Goal: Task Accomplishment & Management: Use online tool/utility

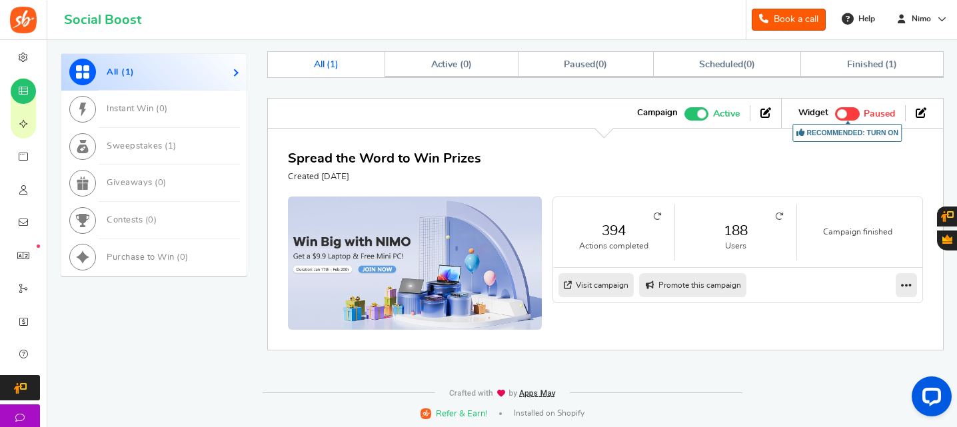
scroll to position [521, 0]
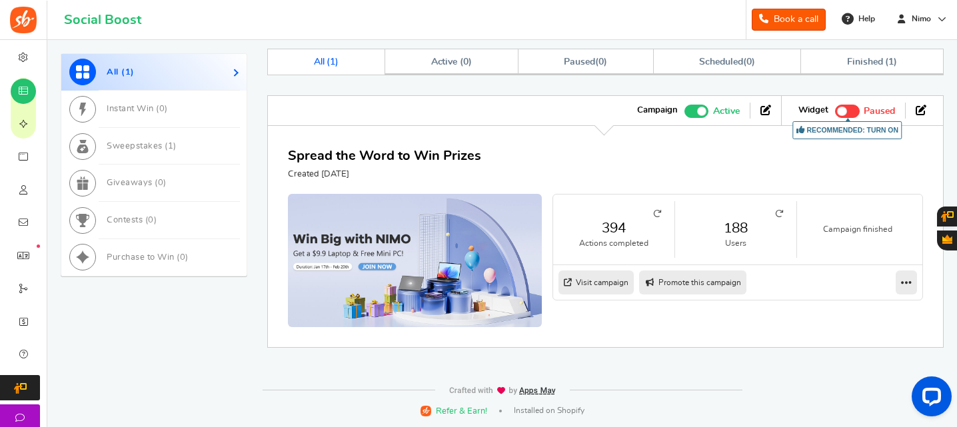
click at [224, 346] on div "All ( 1 ) Instant Win ( 0 ) Sweepstakes ( 1 ) Giveaways ( 0 ) Contests ( 0 ) Pu…" at bounding box center [502, 209] width 883 height 320
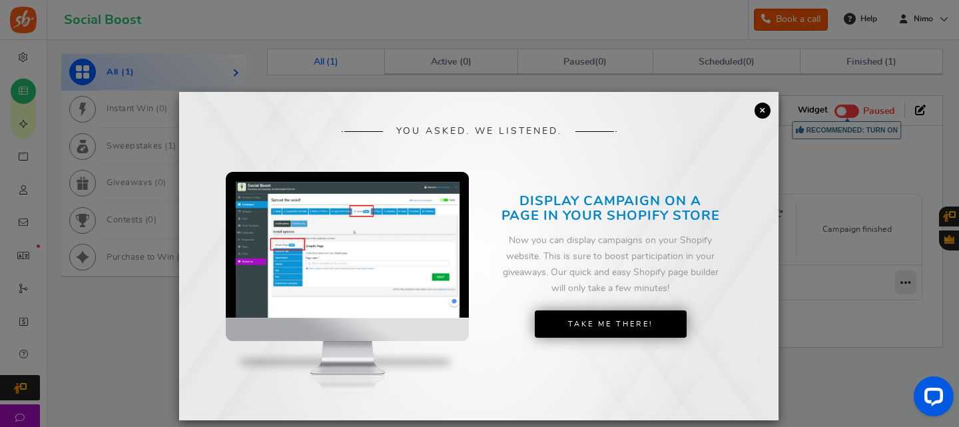
click at [763, 107] on link "×" at bounding box center [763, 111] width 16 height 16
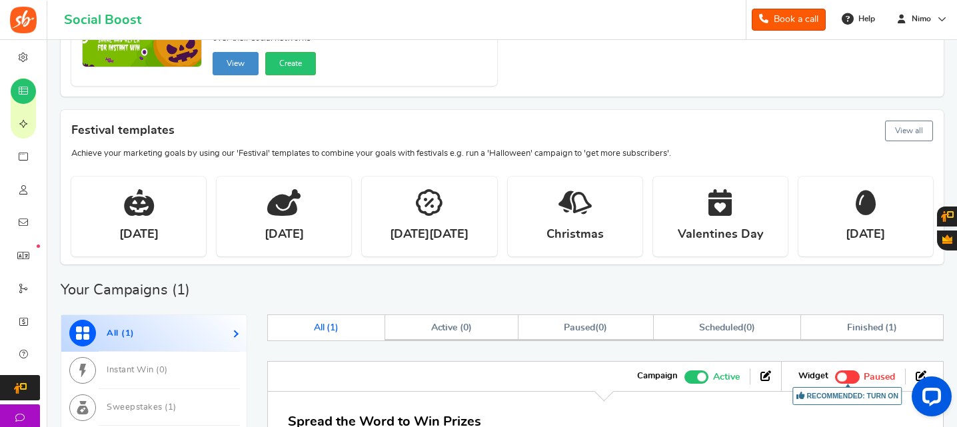
scroll to position [266, 0]
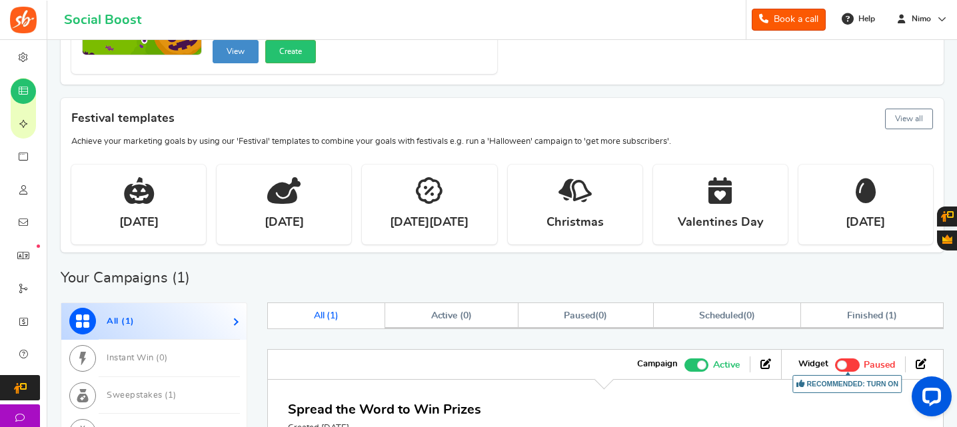
click at [905, 114] on button "View all" at bounding box center [909, 119] width 48 height 21
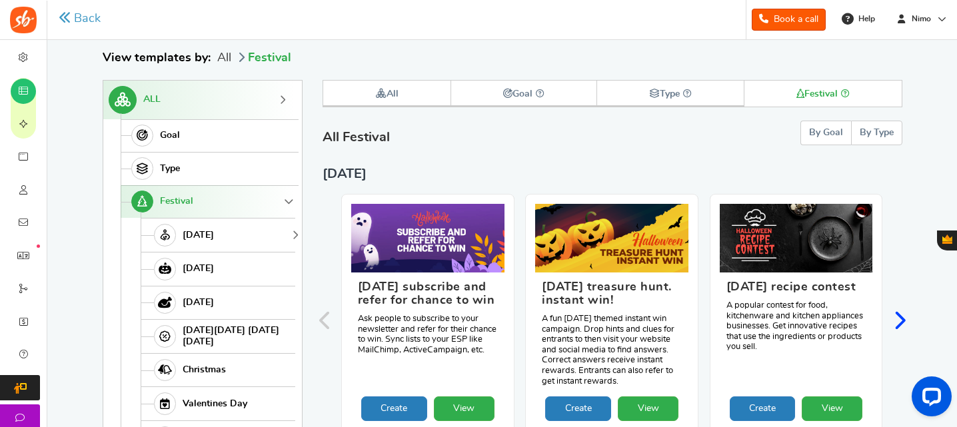
scroll to position [138, 0]
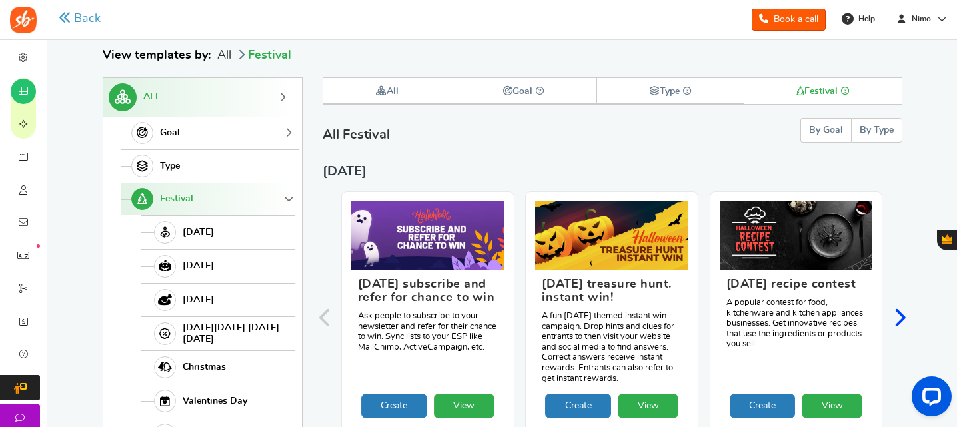
click at [208, 133] on link "Goal" at bounding box center [208, 133] width 175 height 33
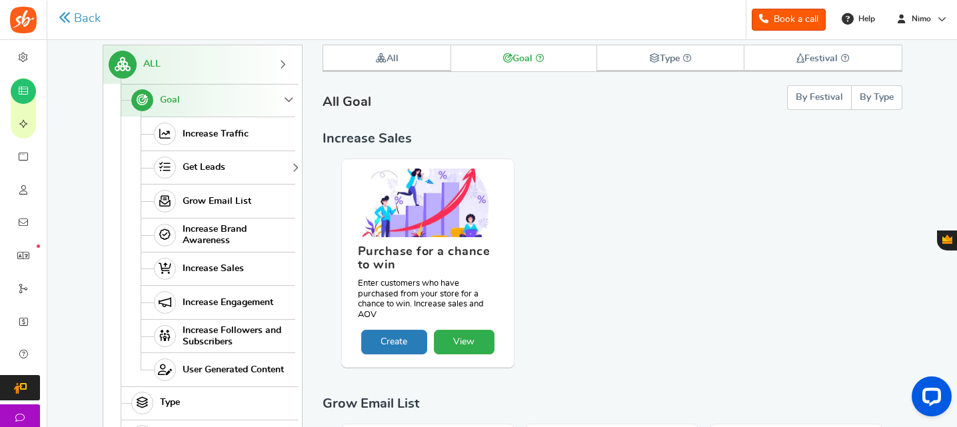
scroll to position [205, 0]
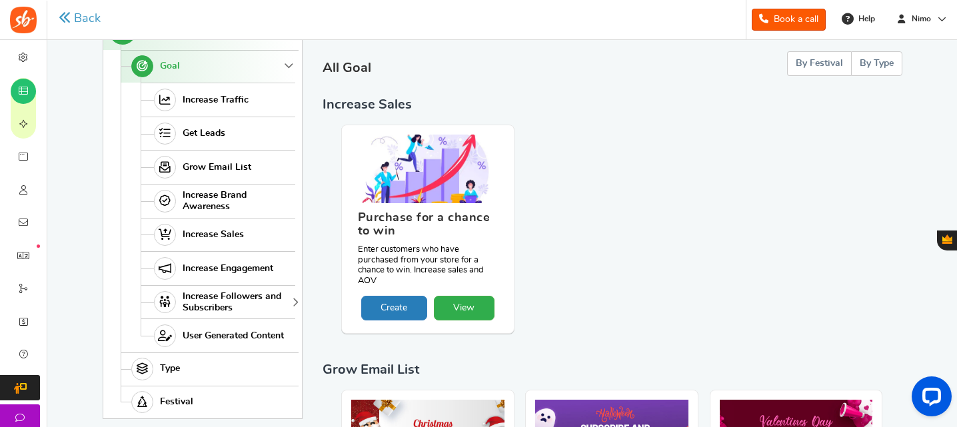
click at [259, 303] on span "Increase Followers and Subscribers" at bounding box center [237, 302] width 109 height 23
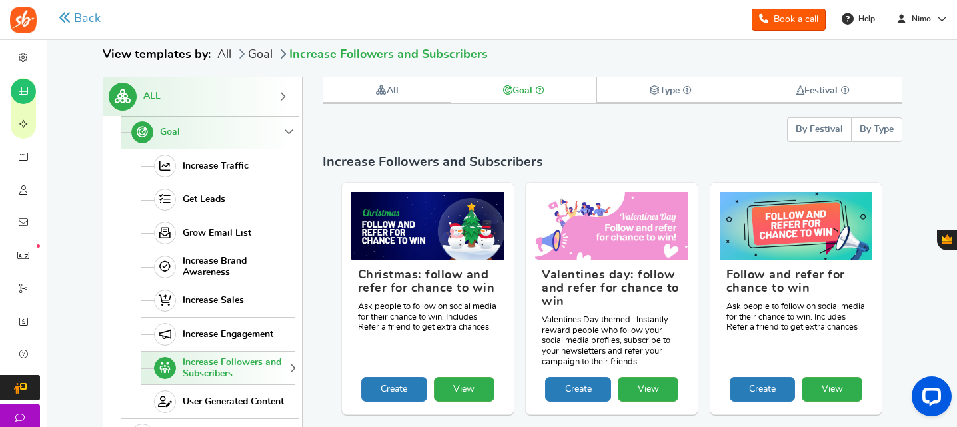
scroll to position [138, 0]
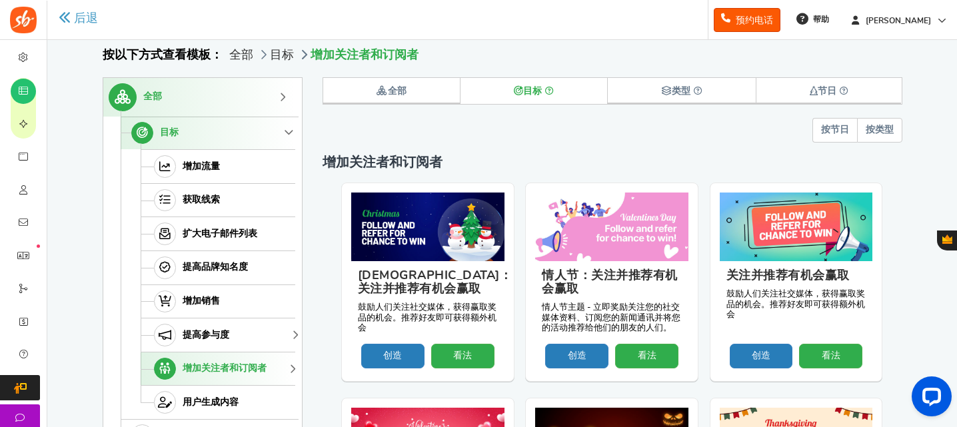
click at [234, 326] on link "提高参与度" at bounding box center [218, 335] width 155 height 34
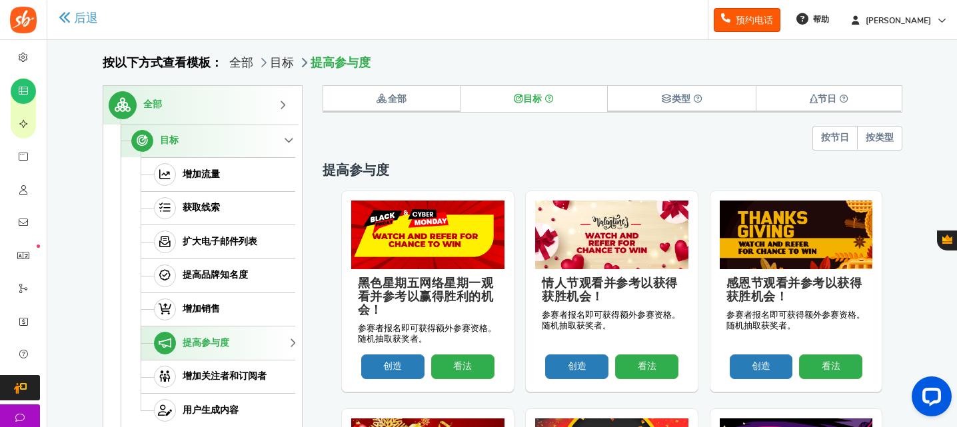
scroll to position [133, 0]
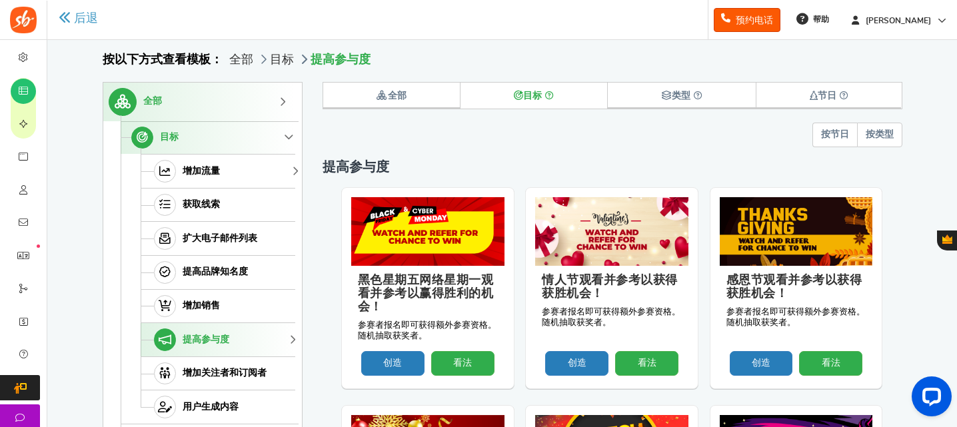
click at [230, 178] on link "增加流量" at bounding box center [218, 171] width 155 height 34
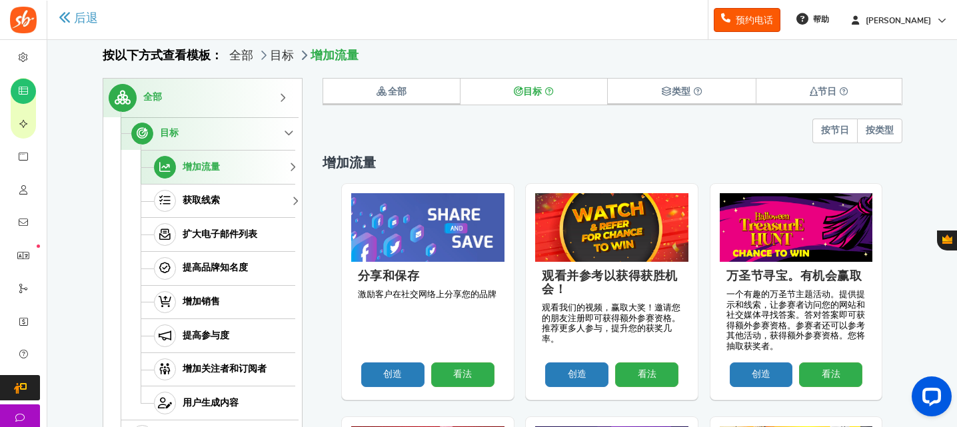
scroll to position [138, 0]
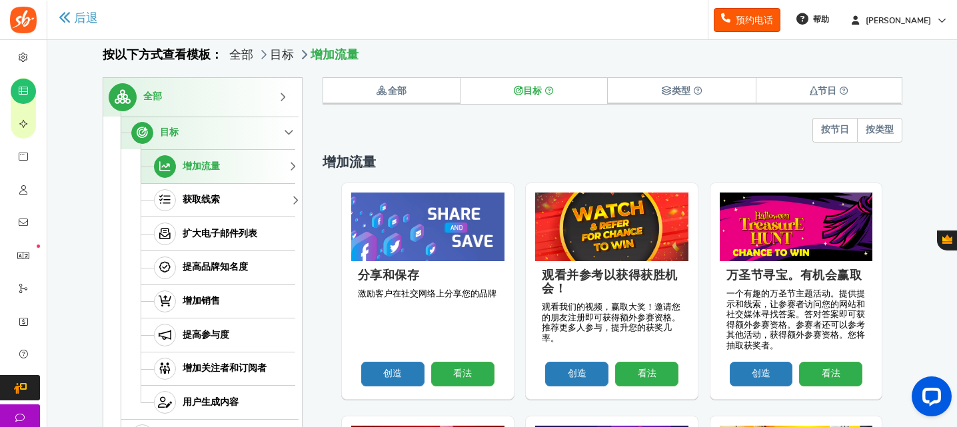
click at [230, 202] on link "获取线索" at bounding box center [218, 200] width 155 height 34
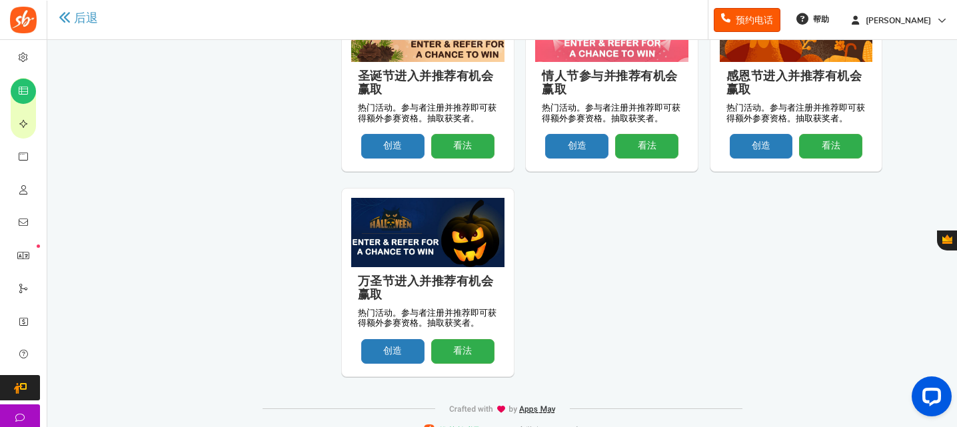
scroll to position [1382, 0]
